Goal: Information Seeking & Learning: Compare options

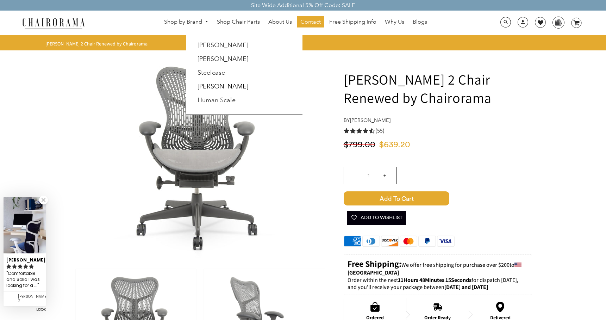
click at [183, 21] on link "Shop by Brand" at bounding box center [186, 22] width 51 height 11
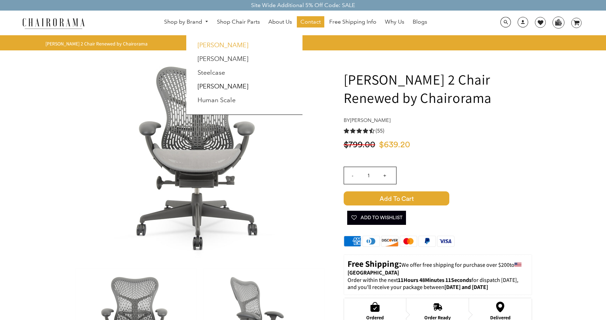
click at [217, 43] on link "[PERSON_NAME]" at bounding box center [223, 45] width 51 height 8
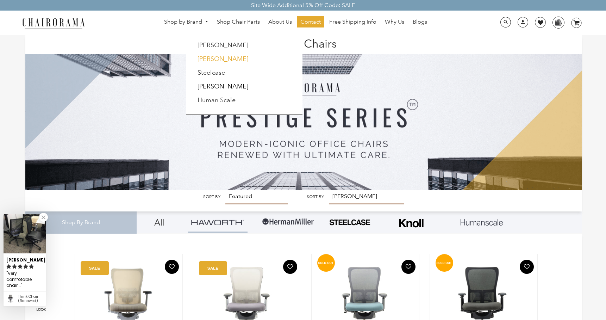
click at [202, 58] on link "[PERSON_NAME]" at bounding box center [223, 59] width 51 height 8
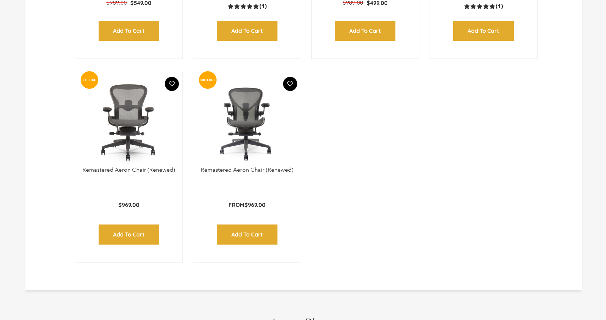
scroll to position [997, 0]
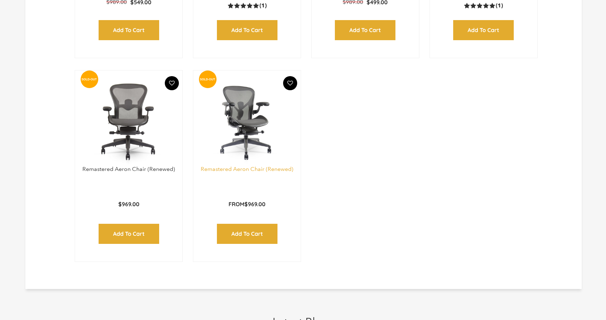
click at [262, 171] on link "Remastered Aeron Chair (Renewed)" at bounding box center [247, 168] width 93 height 7
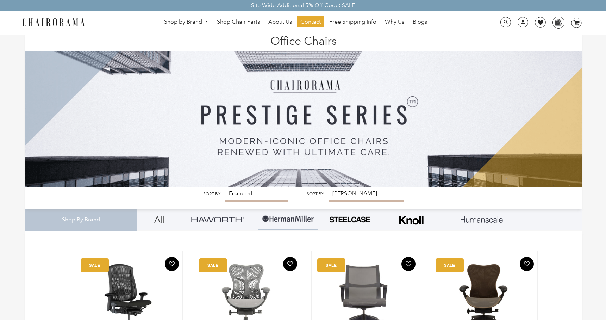
scroll to position [0, 0]
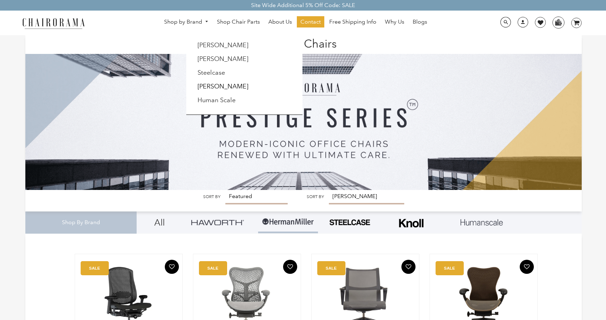
click at [200, 20] on link "Shop by Brand" at bounding box center [186, 22] width 51 height 11
click at [206, 72] on link "Steelcase" at bounding box center [211, 73] width 27 height 8
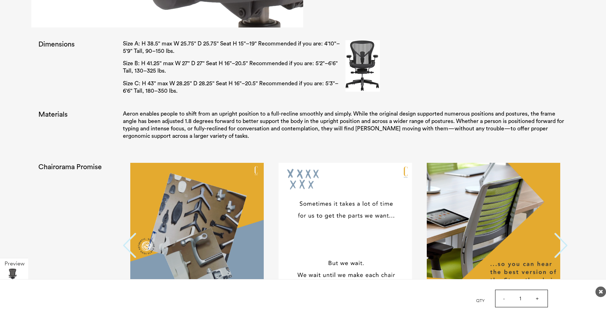
scroll to position [1173, 0]
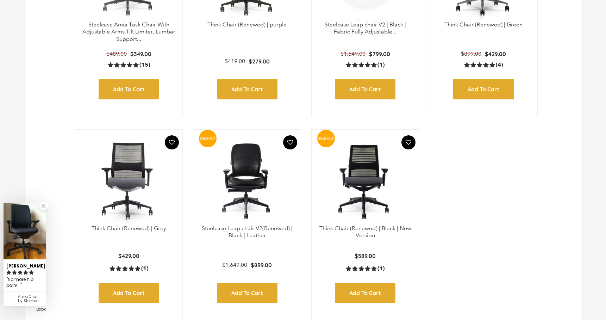
scroll to position [352, 0]
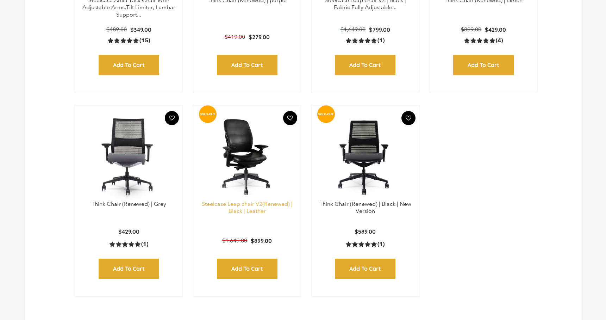
click at [239, 209] on link "Steelcase Leap chair V2(Renewed) | Black | Leather" at bounding box center [247, 207] width 91 height 14
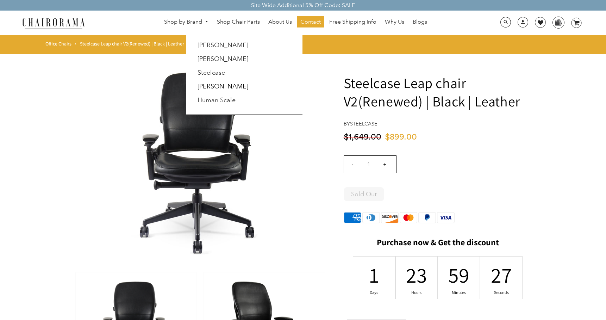
click at [204, 88] on link "[PERSON_NAME]" at bounding box center [223, 86] width 51 height 8
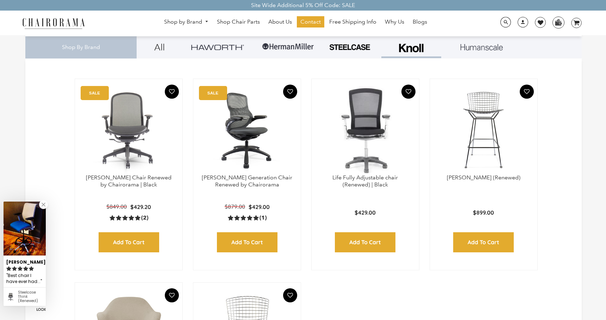
scroll to position [117, 0]
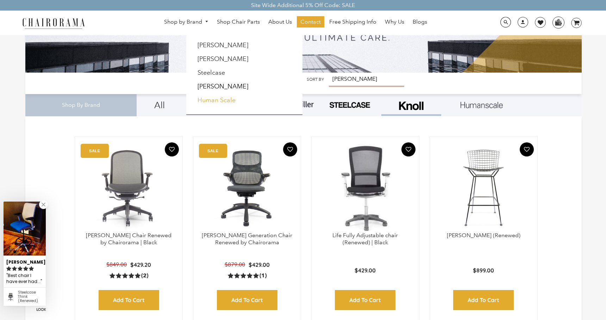
click at [209, 99] on link "Human Scale" at bounding box center [217, 100] width 38 height 8
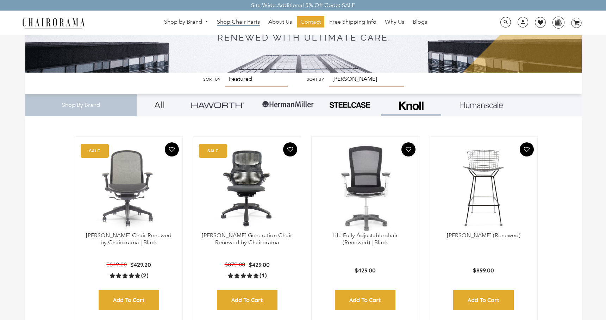
click at [236, 20] on span "Shop Chair Parts" at bounding box center [238, 21] width 43 height 7
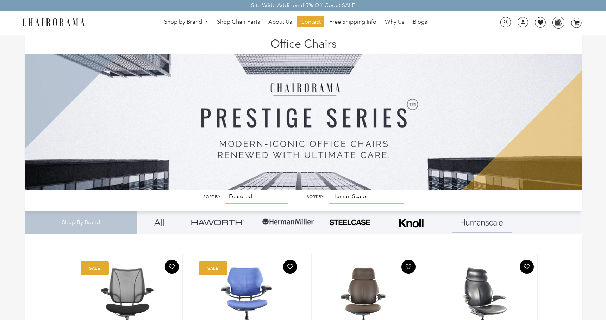
scroll to position [117, 0]
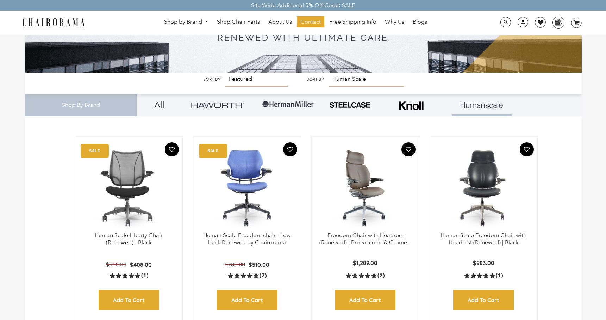
click at [366, 175] on img at bounding box center [365, 188] width 93 height 88
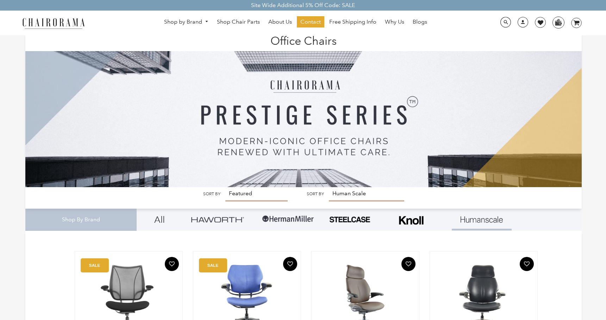
scroll to position [0, 0]
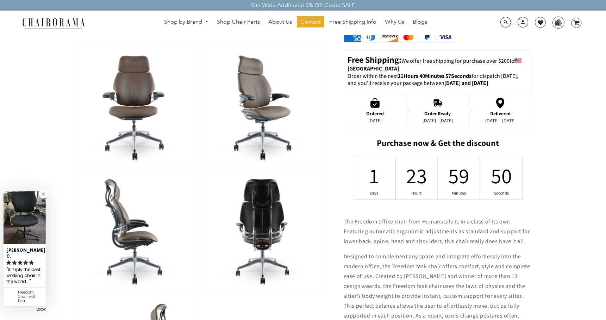
scroll to position [235, 0]
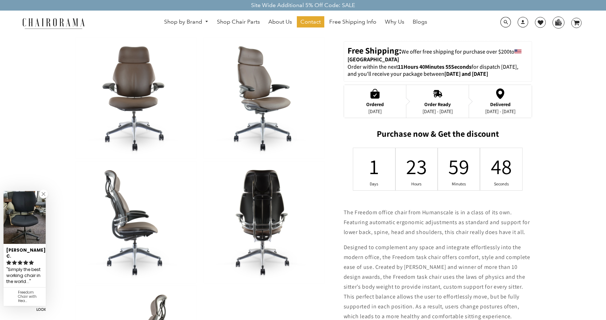
click at [253, 213] on img at bounding box center [263, 221] width 121 height 121
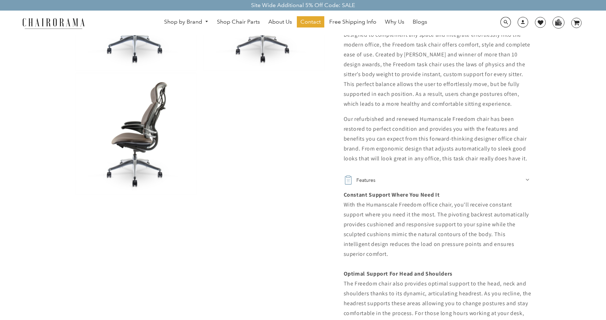
scroll to position [469, 0]
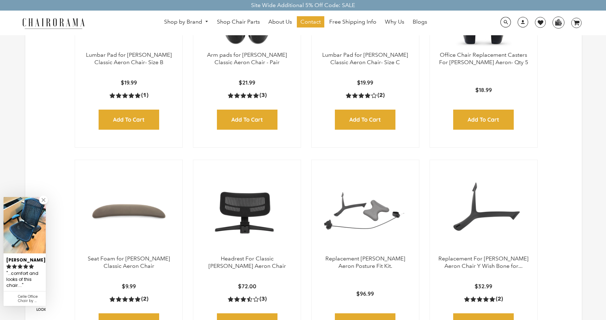
scroll to position [352, 0]
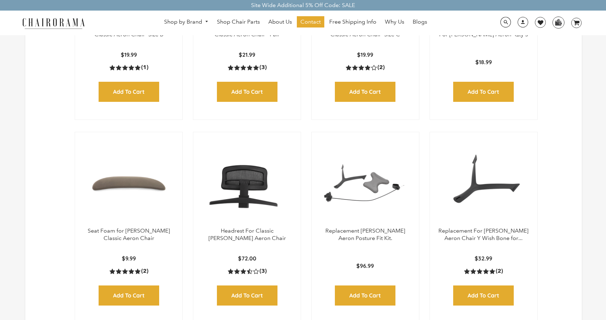
click at [250, 187] on img at bounding box center [246, 183] width 93 height 88
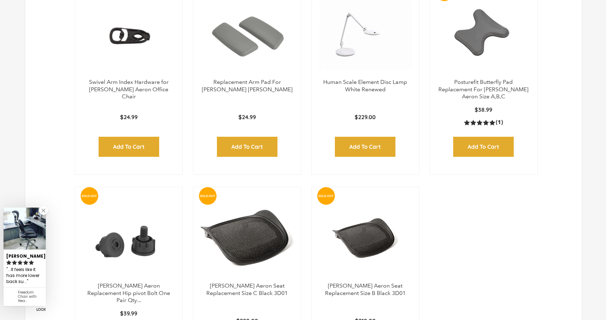
scroll to position [763, 0]
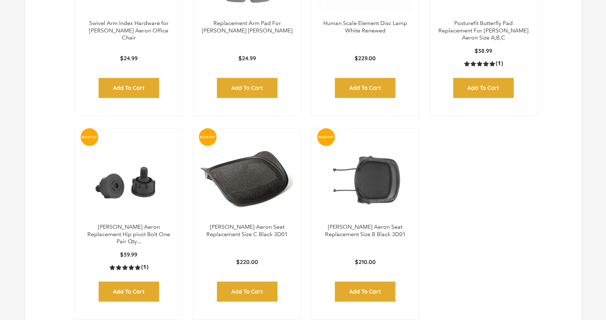
click at [379, 180] on img at bounding box center [365, 179] width 93 height 88
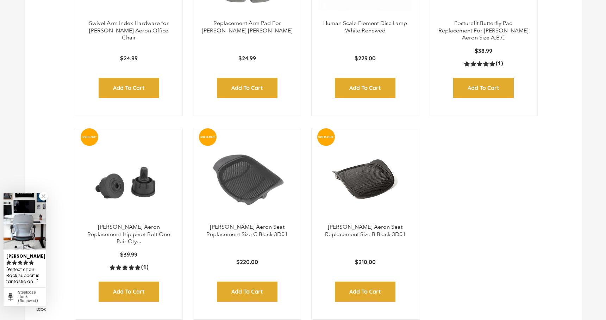
click at [228, 181] on img at bounding box center [246, 179] width 93 height 88
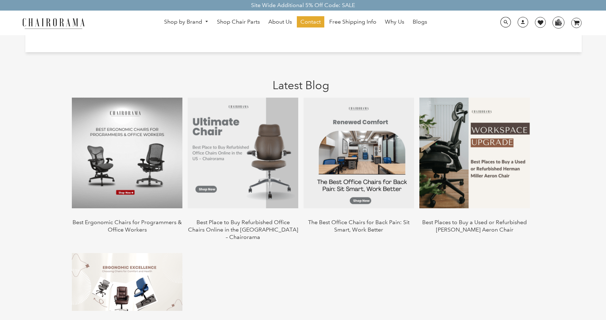
scroll to position [1056, 0]
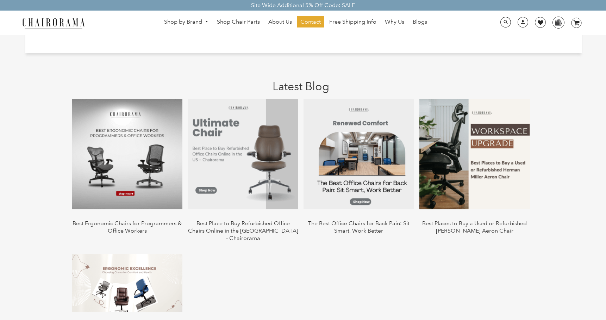
drag, startPoint x: 269, startPoint y: 116, endPoint x: 270, endPoint y: 112, distance: 4.2
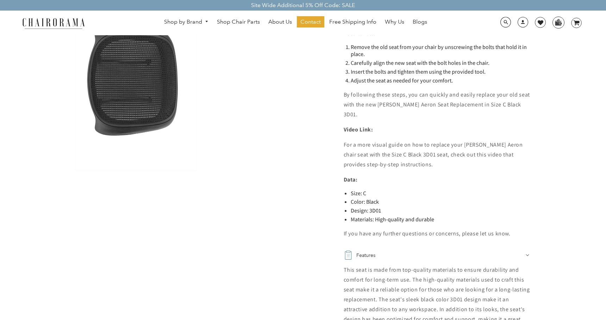
scroll to position [528, 0]
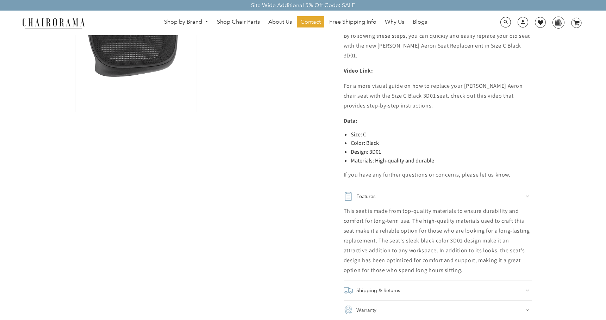
click at [358, 191] on h2 "Features" at bounding box center [365, 196] width 19 height 10
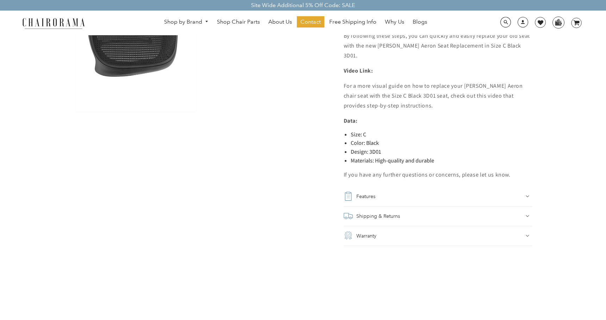
click at [348, 231] on img at bounding box center [348, 235] width 9 height 9
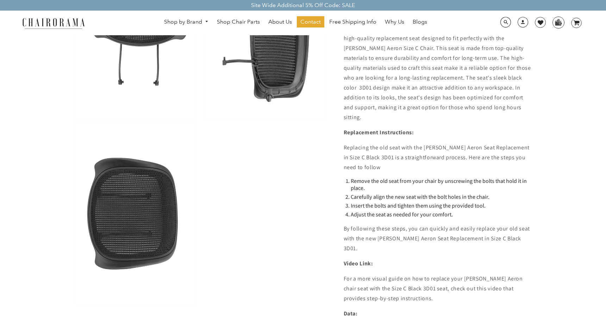
scroll to position [0, 0]
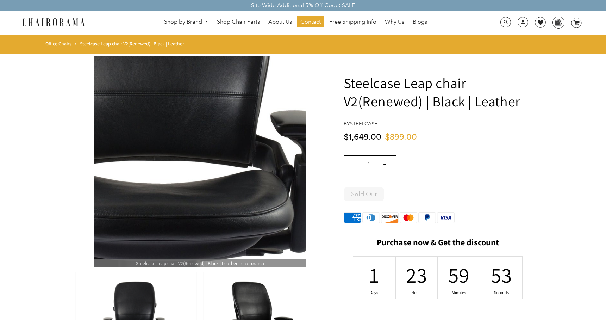
click at [211, 151] on img at bounding box center [199, 161] width 211 height 211
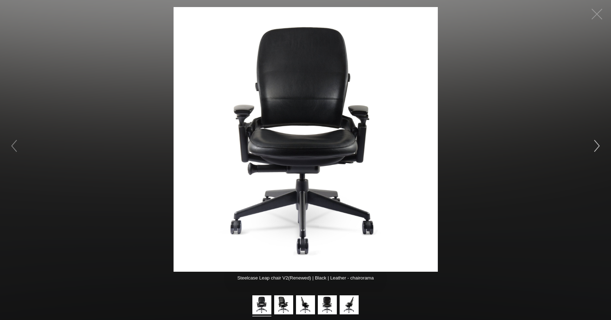
click at [595, 147] on button "button" at bounding box center [597, 145] width 21 height 21
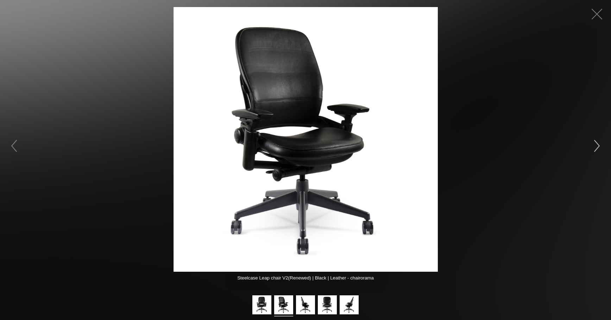
click at [601, 146] on button "button" at bounding box center [597, 145] width 21 height 21
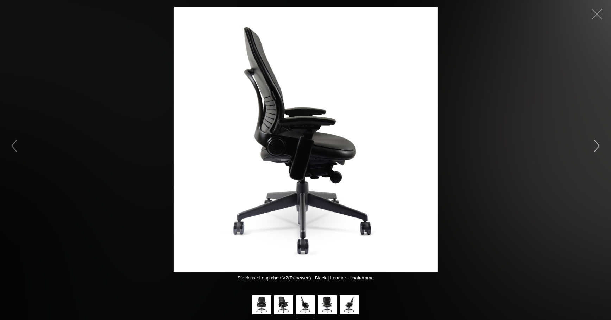
click at [601, 146] on button "button" at bounding box center [597, 145] width 21 height 21
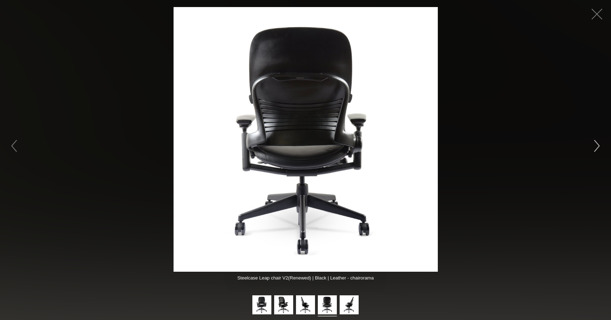
click at [601, 146] on button "button" at bounding box center [597, 145] width 21 height 21
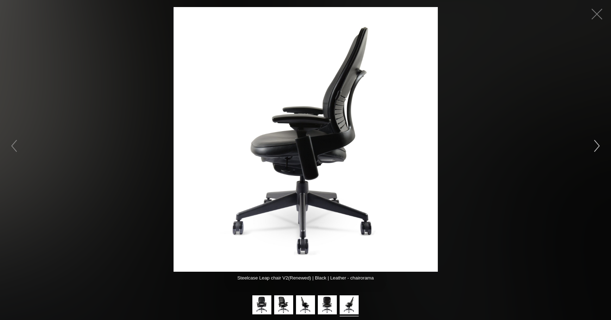
click at [601, 146] on button "button" at bounding box center [597, 145] width 21 height 21
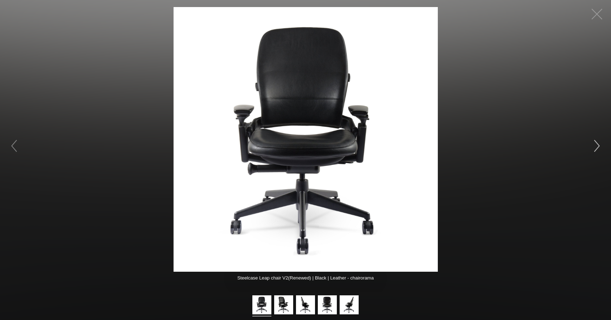
click at [597, 148] on button "button" at bounding box center [597, 145] width 21 height 21
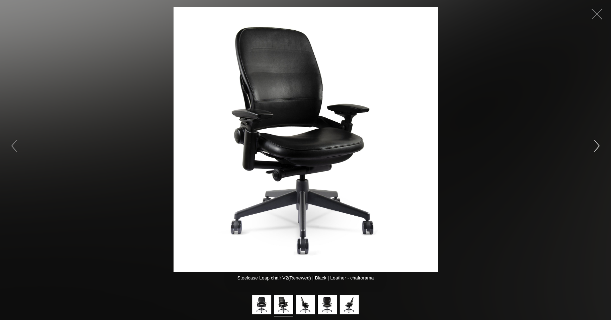
click at [597, 148] on button "button" at bounding box center [597, 145] width 21 height 21
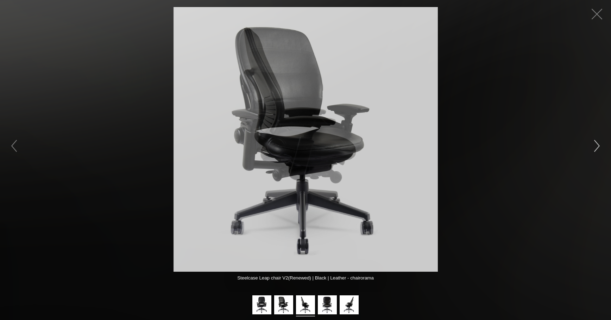
click at [597, 148] on button "button" at bounding box center [597, 145] width 21 height 21
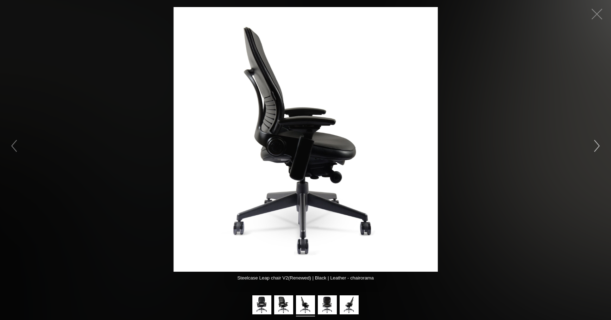
click at [597, 148] on button "button" at bounding box center [597, 145] width 21 height 21
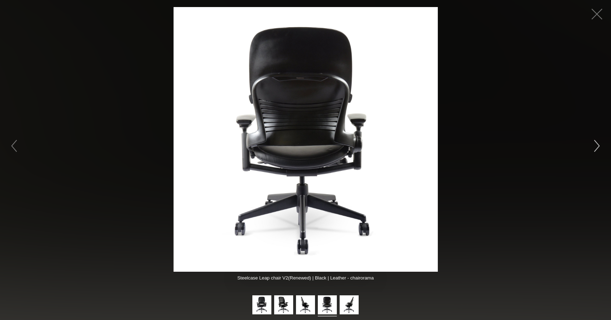
click at [597, 148] on button "button" at bounding box center [597, 145] width 21 height 21
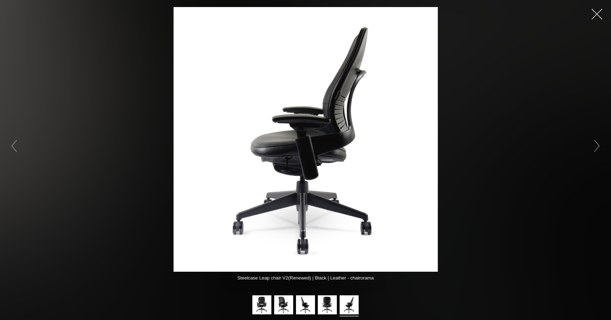
click at [593, 15] on button "button" at bounding box center [597, 14] width 21 height 21
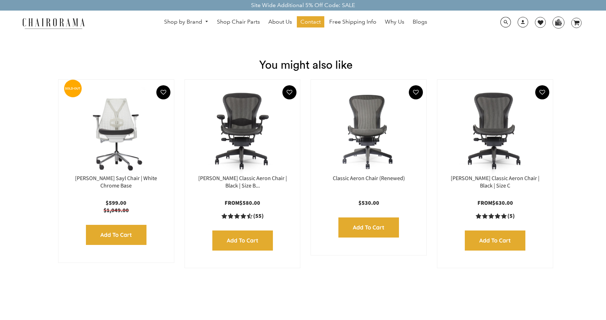
scroll to position [997, 0]
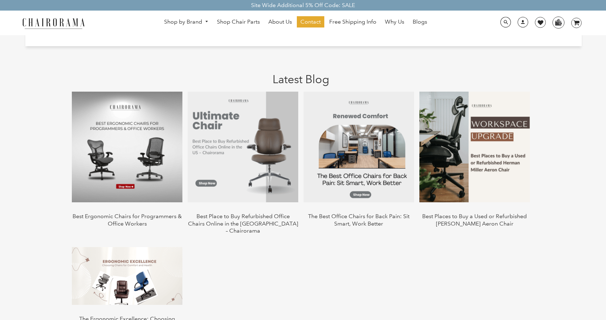
scroll to position [528, 0]
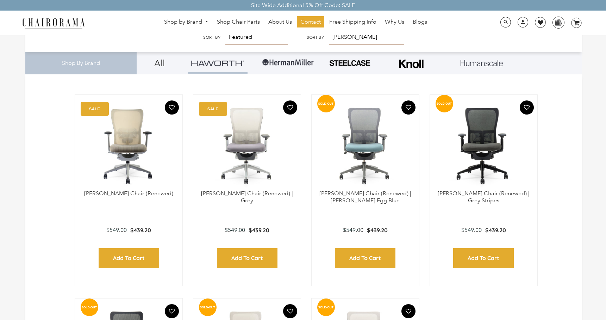
scroll to position [176, 0]
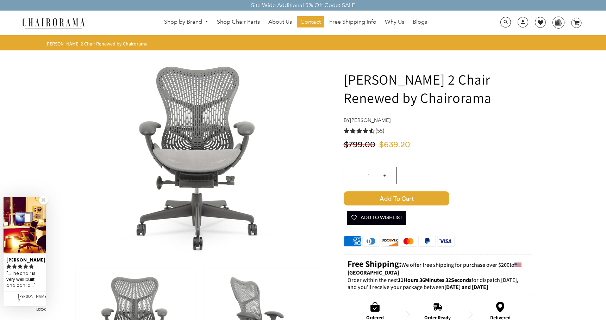
click at [457, 96] on h1 "[PERSON_NAME] 2 Chair Renewed by Chairorama" at bounding box center [438, 88] width 188 height 37
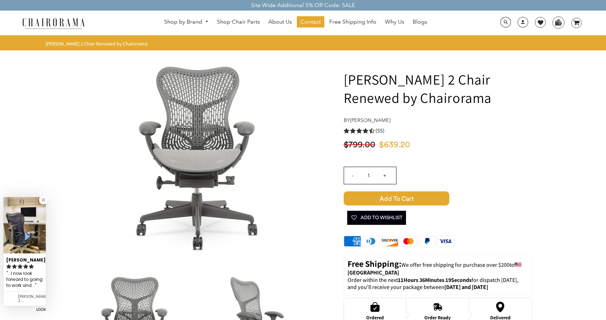
drag, startPoint x: 527, startPoint y: 233, endPoint x: 526, endPoint y: 227, distance: 5.9
